Goal: Task Accomplishment & Management: Manage account settings

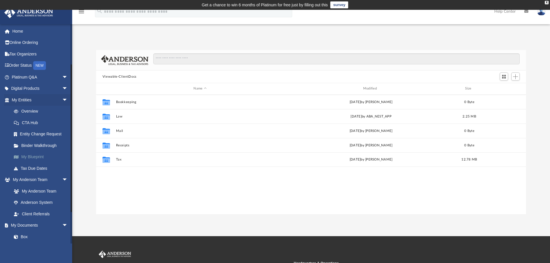
scroll to position [127, 426]
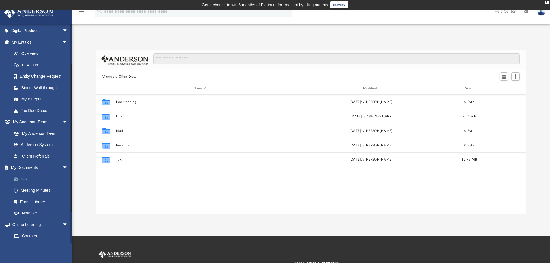
click at [27, 176] on link "Box" at bounding box center [42, 179] width 68 height 12
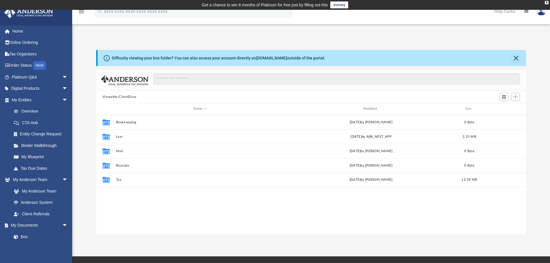
scroll to position [127, 426]
click at [516, 59] on button "Close" at bounding box center [516, 58] width 8 height 8
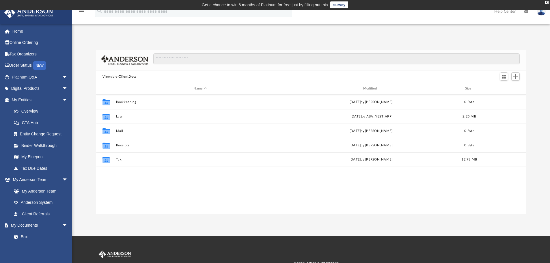
click at [541, 12] on img at bounding box center [541, 11] width 9 height 8
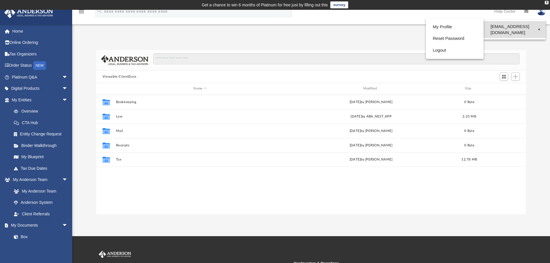
click at [512, 28] on link "[EMAIL_ADDRESS][DOMAIN_NAME]" at bounding box center [515, 29] width 62 height 17
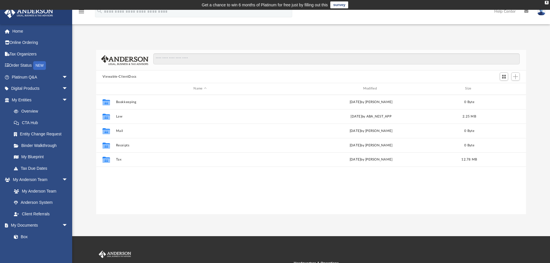
click at [542, 13] on img at bounding box center [541, 11] width 9 height 8
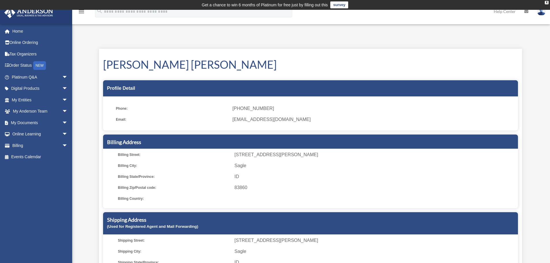
click at [543, 13] on img at bounding box center [541, 11] width 9 height 8
click at [438, 51] on link "Logout" at bounding box center [455, 50] width 58 height 12
